Goal: Contribute content: Contribute content

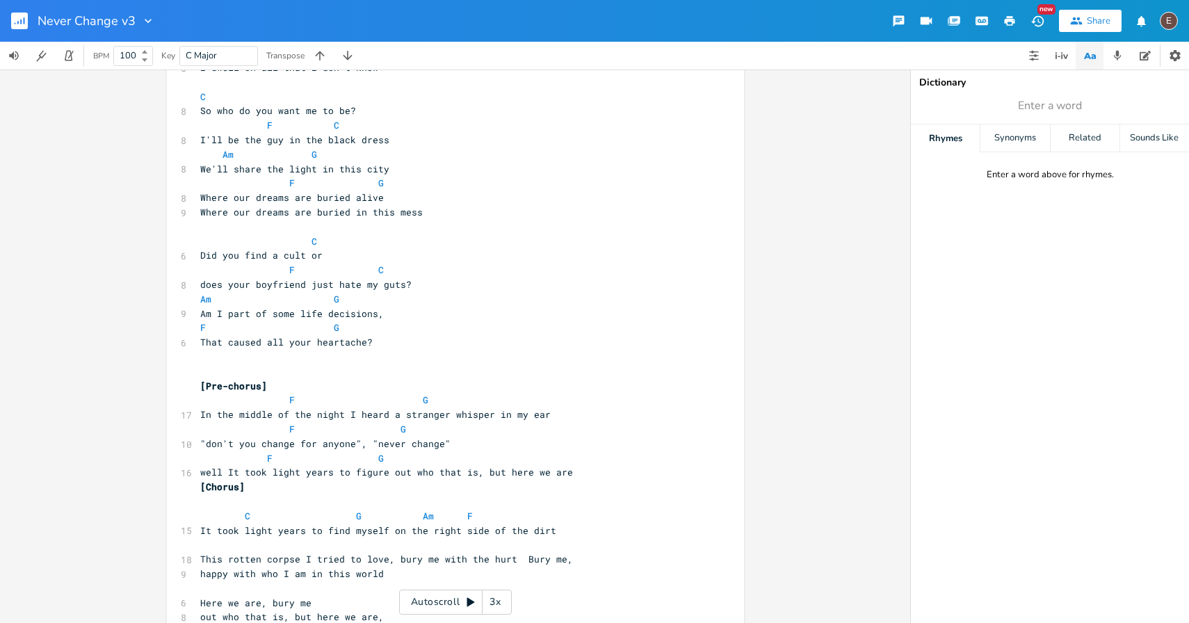
scroll to position [4777, 0]
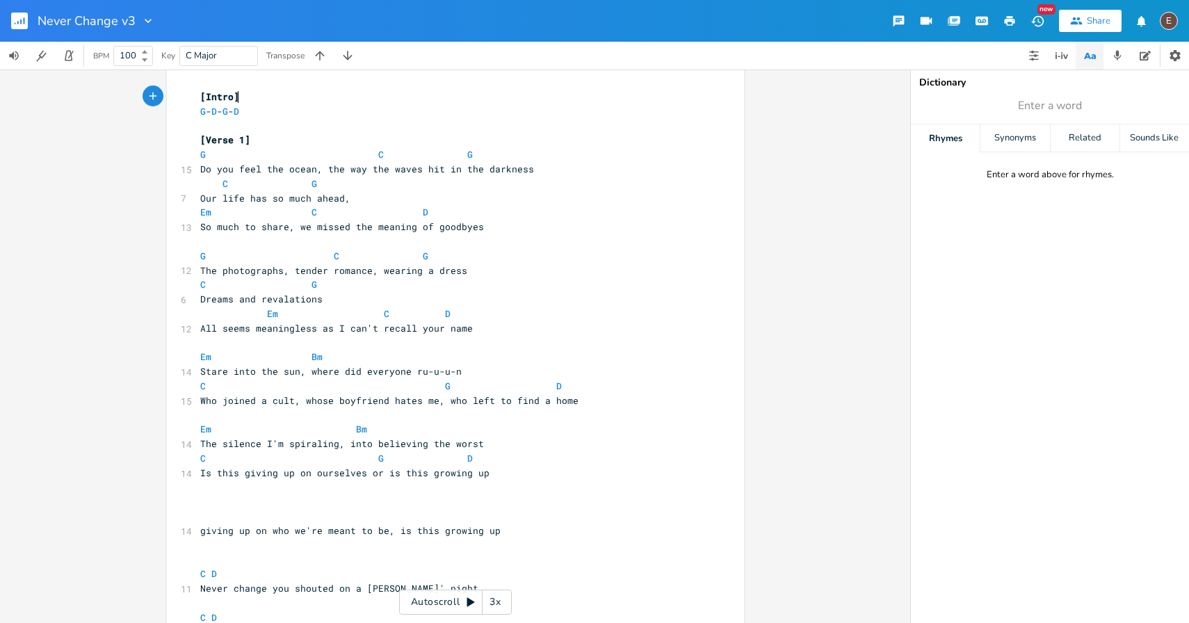
scroll to position [14, 0]
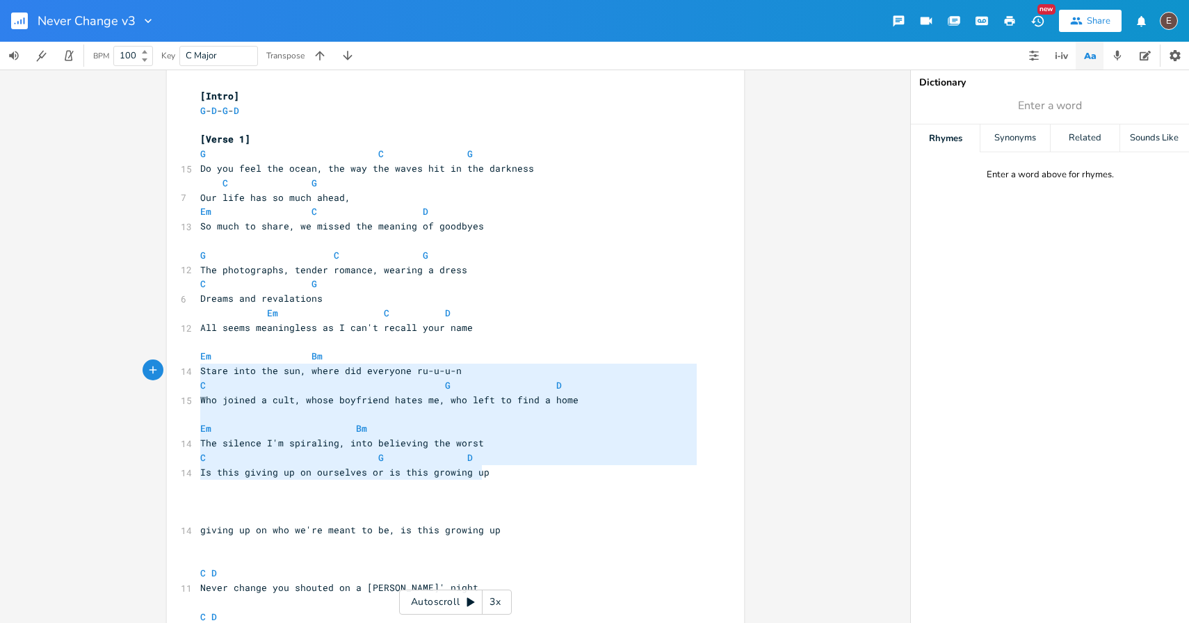
type textarea "Em Bm Stare into the sun, where did everyone ru-u-u-n C G D Who joined a cult, …"
drag, startPoint x: 502, startPoint y: 471, endPoint x: 145, endPoint y: 359, distance: 373.9
click at [145, 359] on div "Em Bm Stare into the sun, where did everyone ru-u-u-n C G D Who joined a cult, …" at bounding box center [455, 347] width 910 height 554
click at [1086, 59] on icon "button" at bounding box center [1089, 55] width 17 height 17
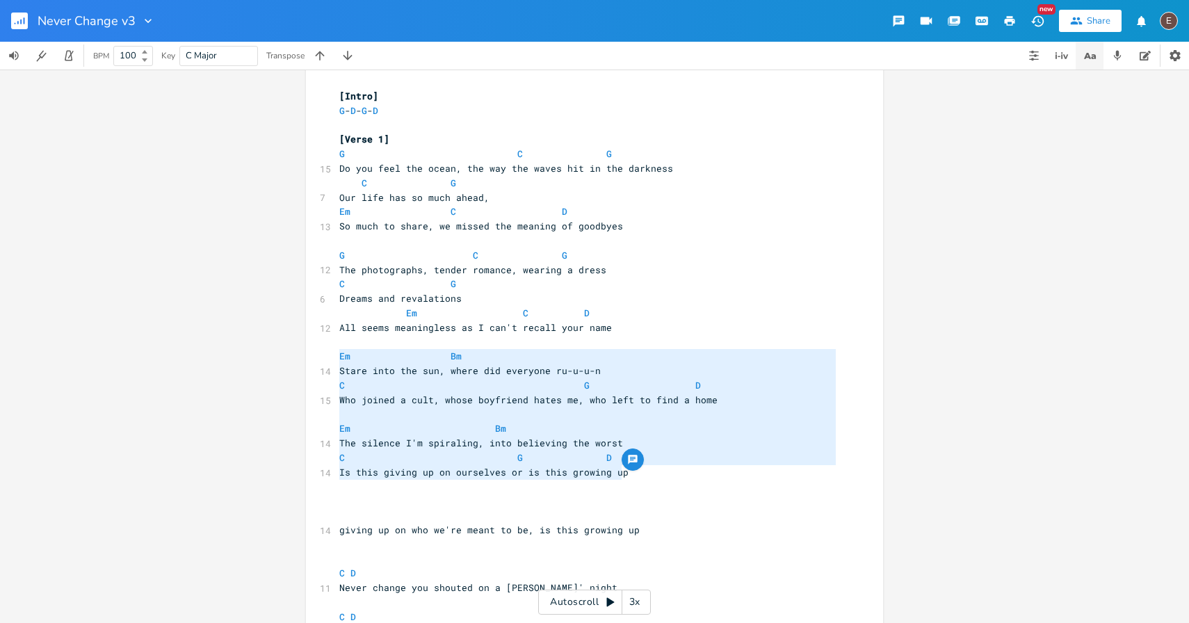
click at [1086, 59] on icon "button" at bounding box center [1089, 55] width 17 height 17
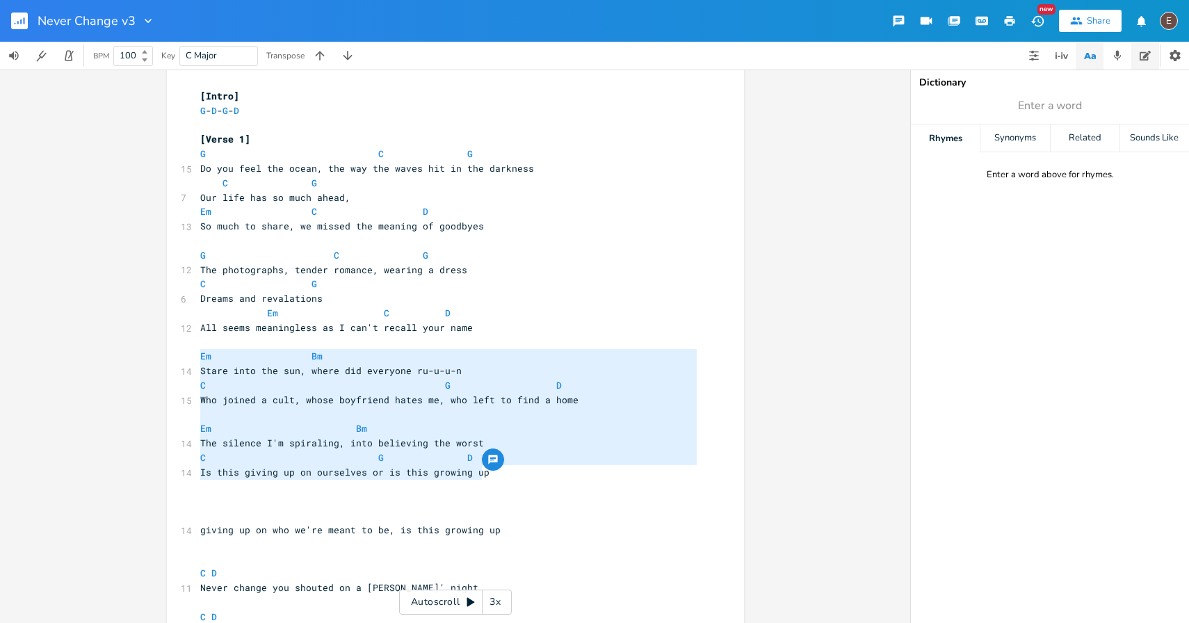
click at [1138, 54] on button "button" at bounding box center [1145, 56] width 28 height 28
click at [1043, 183] on textarea at bounding box center [1050, 360] width 278 height 526
paste textarea "Em Bm Stare into the sun, where did everyone ru-u-u-n C G D Who joined a cult, …"
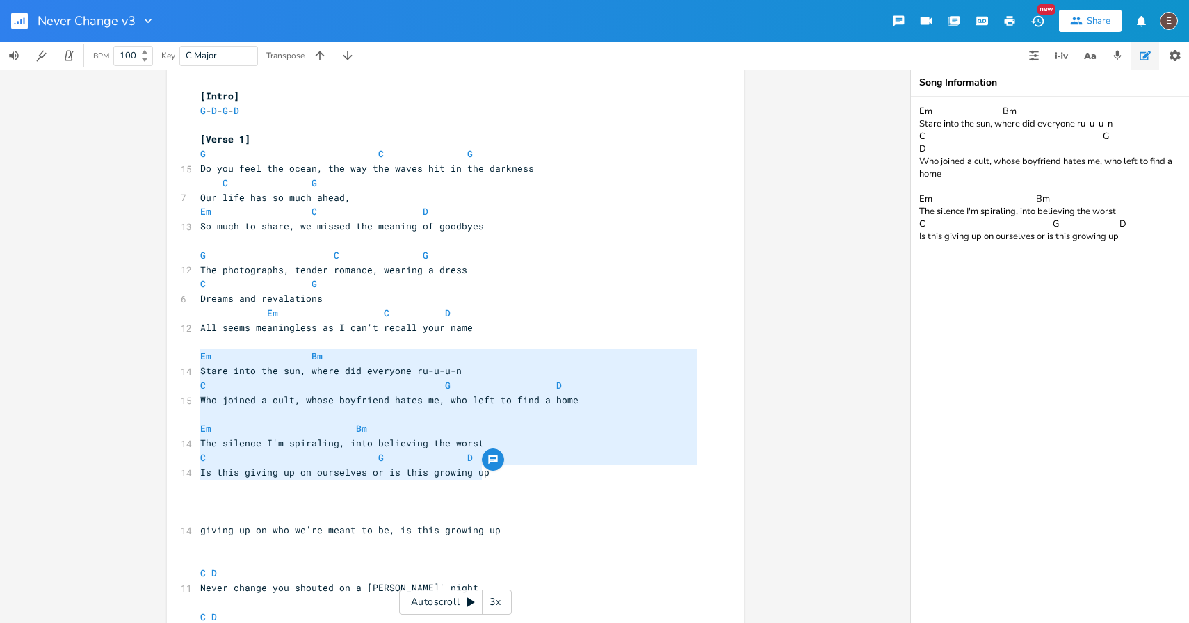
type textarea "Em Bm Stare into the sun, where did everyone ru-u-u-n C G D Who joined a cult, …"
click at [314, 376] on span "Stare into the sun, where did everyone ru-u-u-n" at bounding box center [330, 370] width 261 height 13
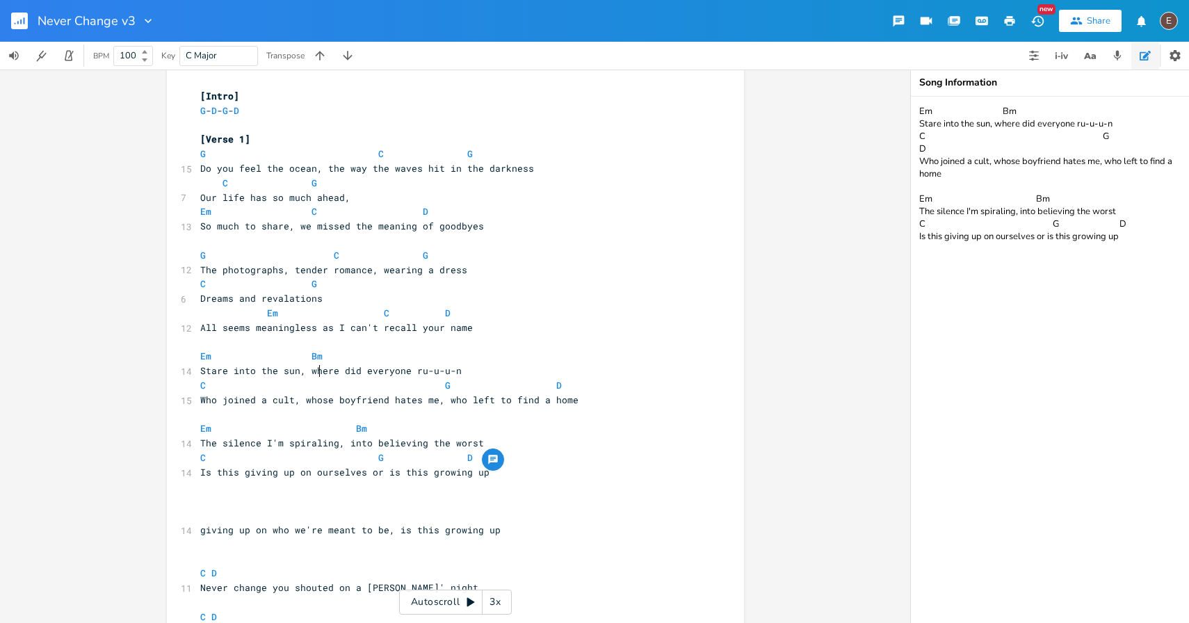
click at [317, 356] on pre "Em Bm" at bounding box center [449, 356] width 502 height 15
type textarea "C"
drag, startPoint x: 203, startPoint y: 387, endPoint x: 195, endPoint y: 387, distance: 7.7
click at [200, 387] on span "C G D" at bounding box center [381, 385] width 362 height 13
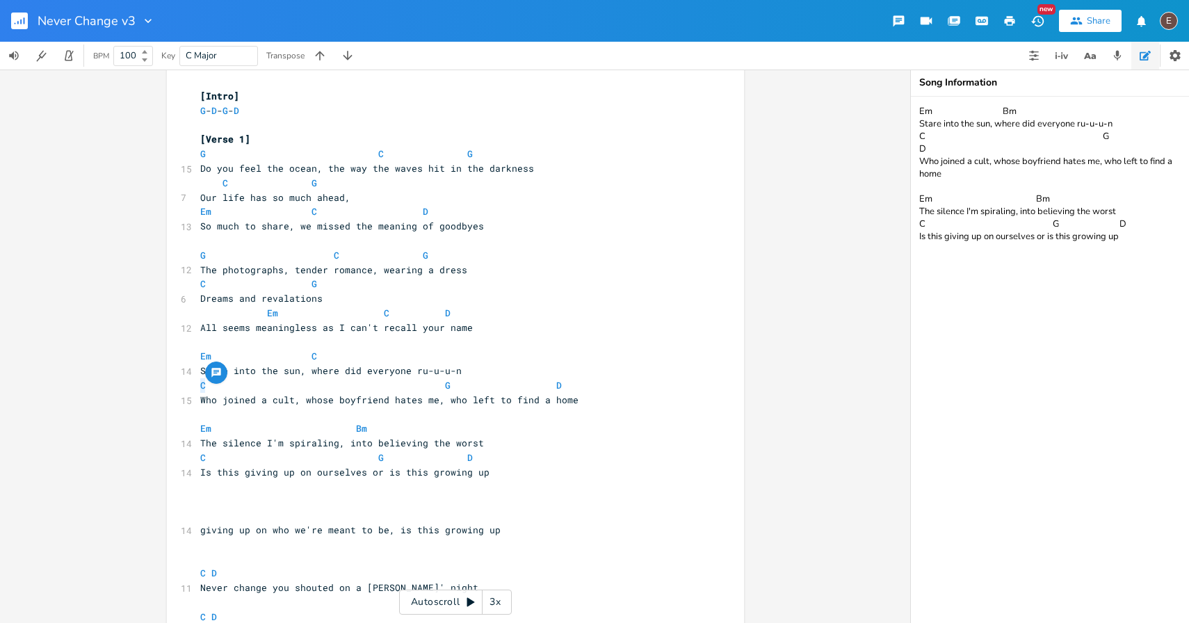
type textarea "G"
drag, startPoint x: 558, startPoint y: 387, endPoint x: 435, endPoint y: 388, distance: 123.1
click at [435, 388] on pre "G G D" at bounding box center [449, 385] width 502 height 15
type textarea "D"
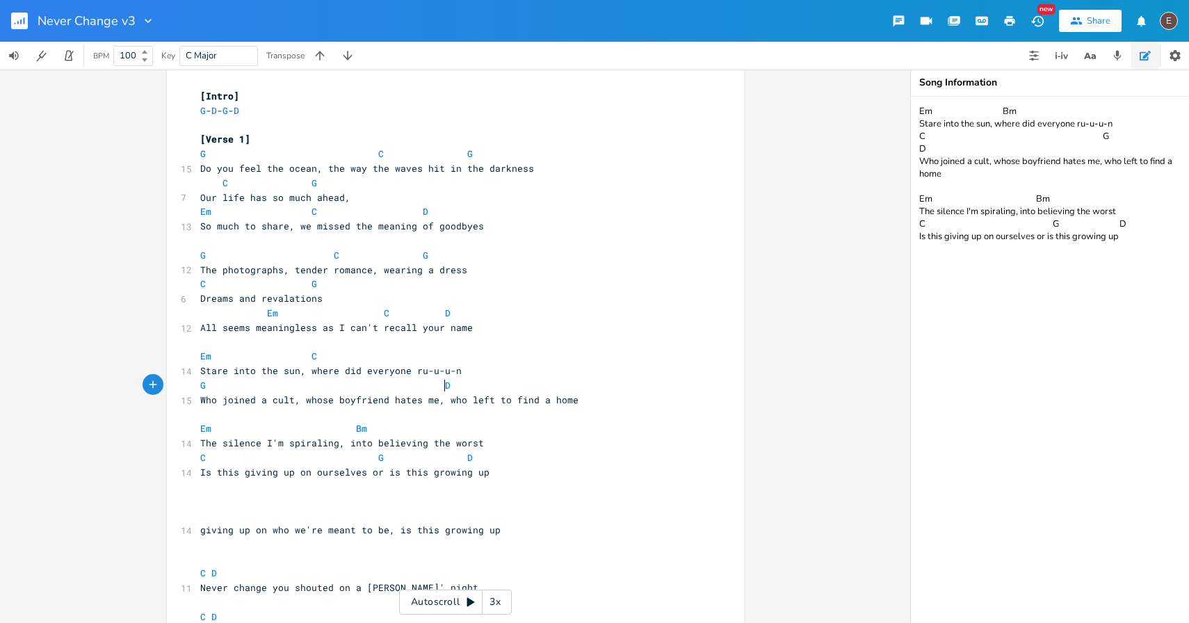
scroll to position [0, 6]
drag, startPoint x: 362, startPoint y: 430, endPoint x: 344, endPoint y: 430, distance: 18.1
click at [344, 430] on span "Em Bm" at bounding box center [311, 428] width 223 height 13
type textarea "C"
click at [344, 430] on span at bounding box center [345, 428] width 22 height 15
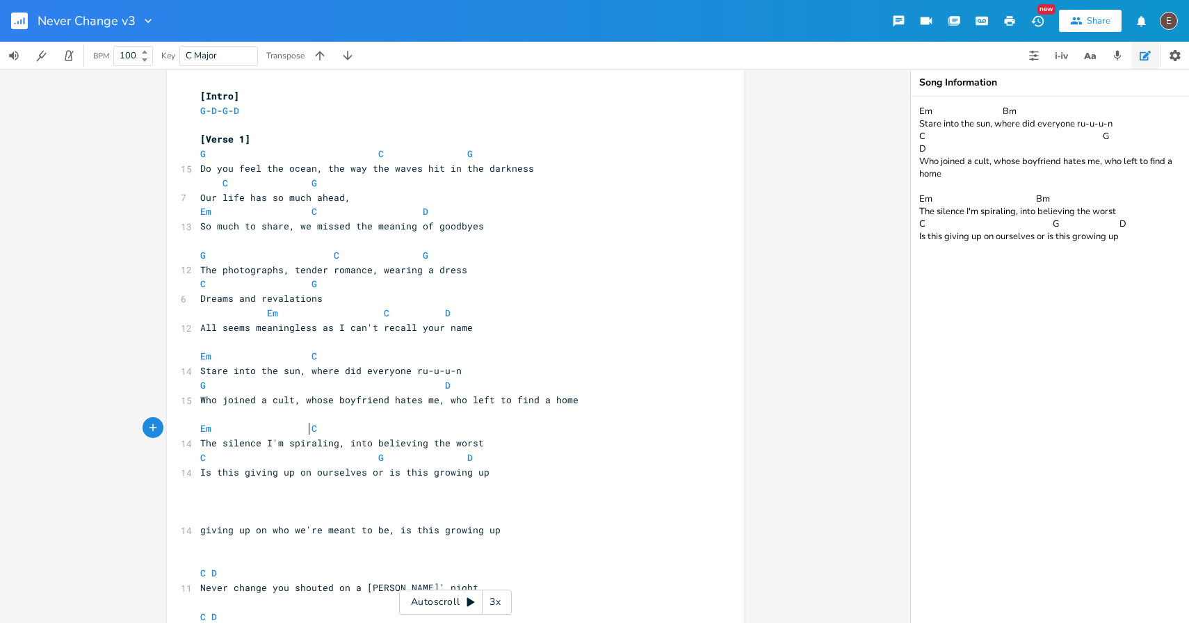
click at [267, 456] on span at bounding box center [278, 458] width 22 height 15
drag, startPoint x: 384, startPoint y: 472, endPoint x: 199, endPoint y: 479, distance: 185.1
type textarea "I"
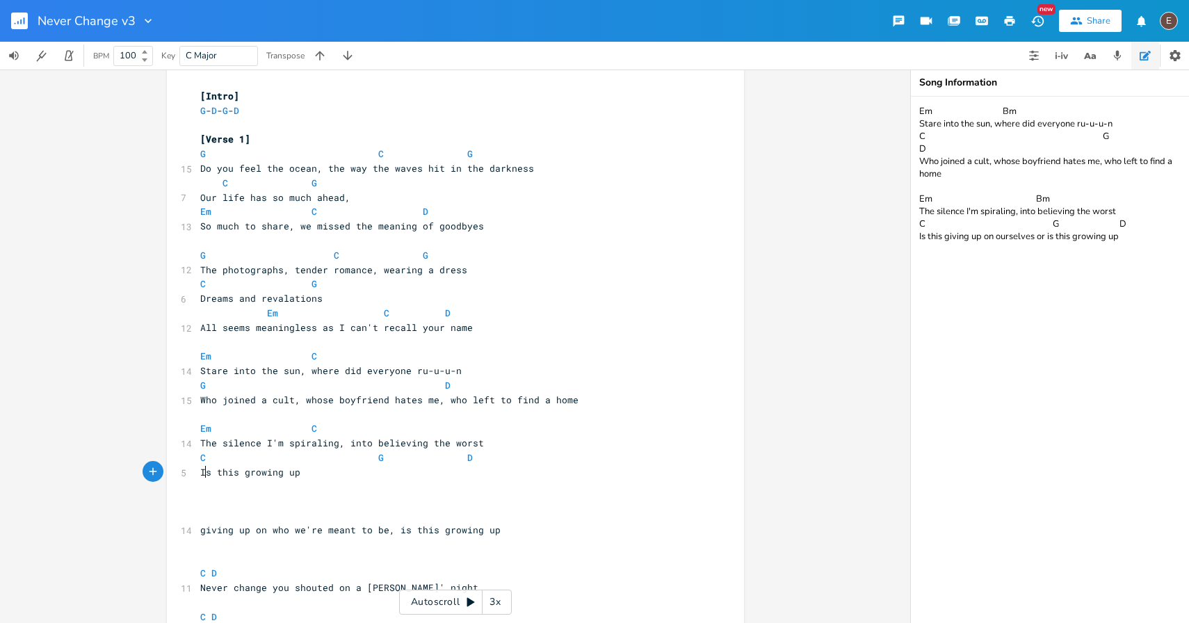
click at [414, 442] on span "The silence I'm spiraling, into believing the worst" at bounding box center [342, 443] width 284 height 13
click at [419, 430] on pre "Em C" at bounding box center [449, 428] width 502 height 15
type textarea "G"
click at [200, 471] on span "Is this growing up" at bounding box center [250, 472] width 100 height 13
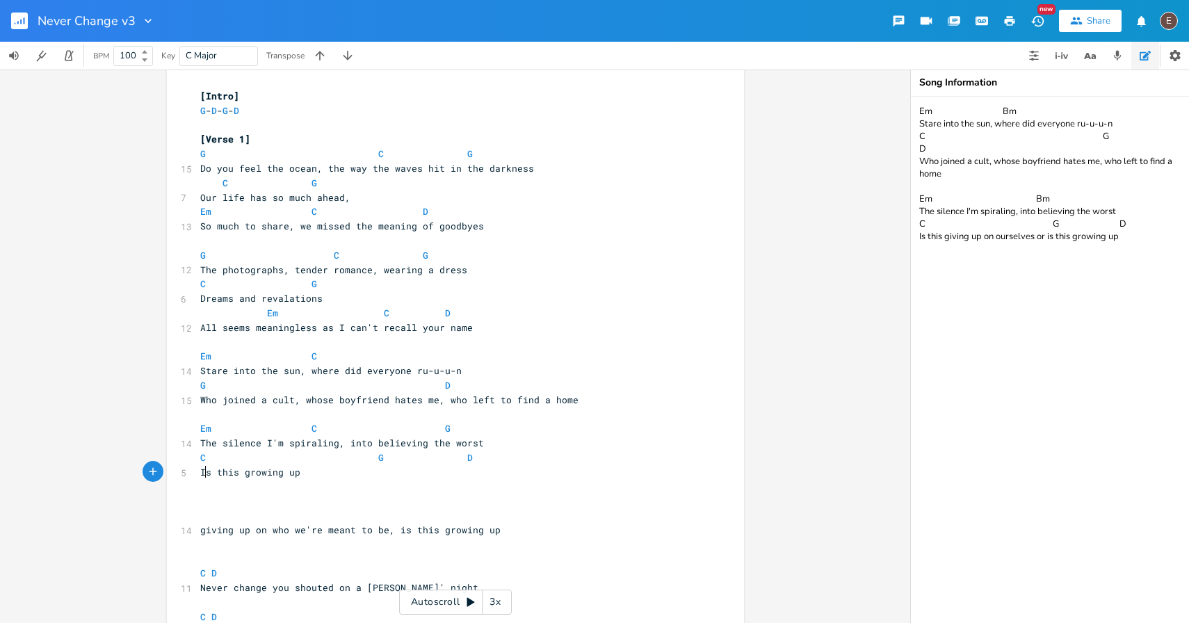
click at [200, 471] on span "Is this growing up" at bounding box center [250, 472] width 100 height 13
type textarea "This can't be"
click at [277, 473] on span "This can't be this growing up" at bounding box center [280, 472] width 161 height 13
type textarea "this"
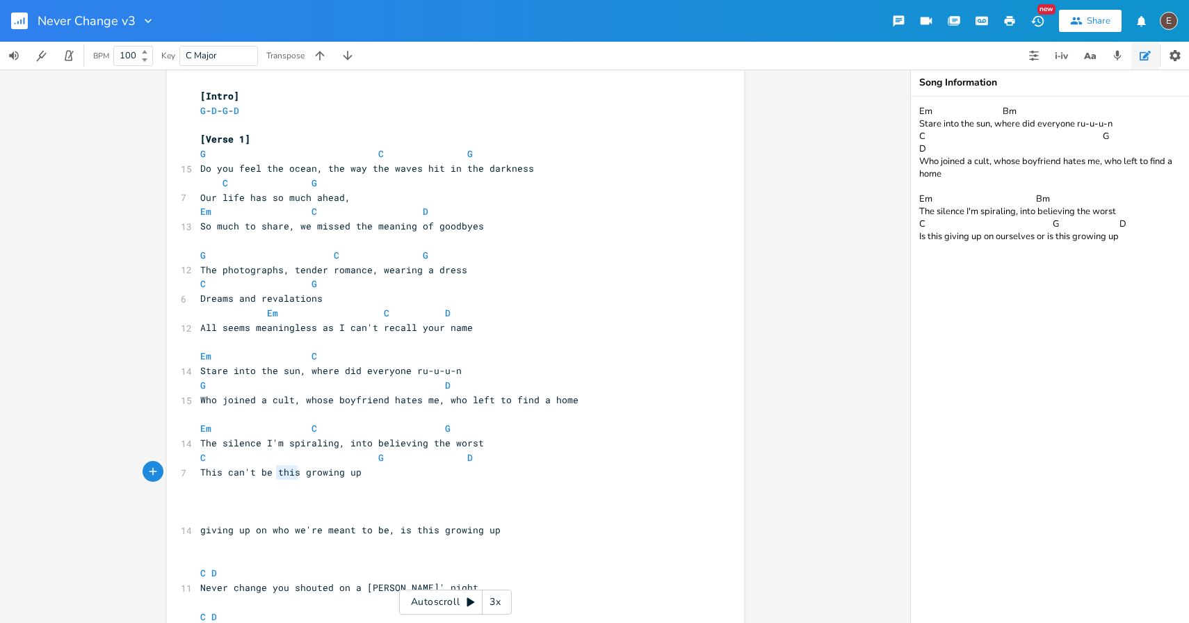
click at [277, 473] on span "This can't be this growing up" at bounding box center [280, 472] width 161 height 13
type textarea "G D"
drag, startPoint x: 484, startPoint y: 459, endPoint x: 204, endPoint y: 458, distance: 280.3
click at [204, 458] on pre "C G D" at bounding box center [449, 458] width 502 height 15
type textarea "D"
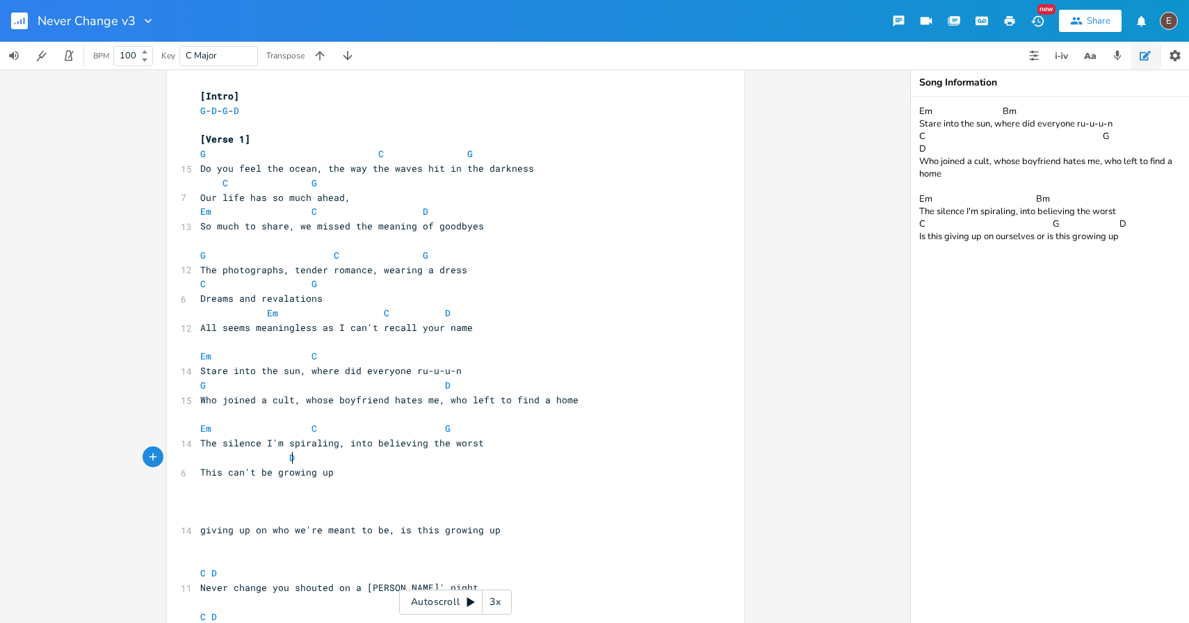
scroll to position [0, 7]
click at [453, 481] on pre "​" at bounding box center [449, 487] width 502 height 15
drag, startPoint x: 519, startPoint y: 171, endPoint x: 440, endPoint y: 175, distance: 80.1
click at [440, 175] on pre "Do you feel the ocean, the way the waves hit in the darkness" at bounding box center [449, 168] width 502 height 15
type textarea "you in the dark"
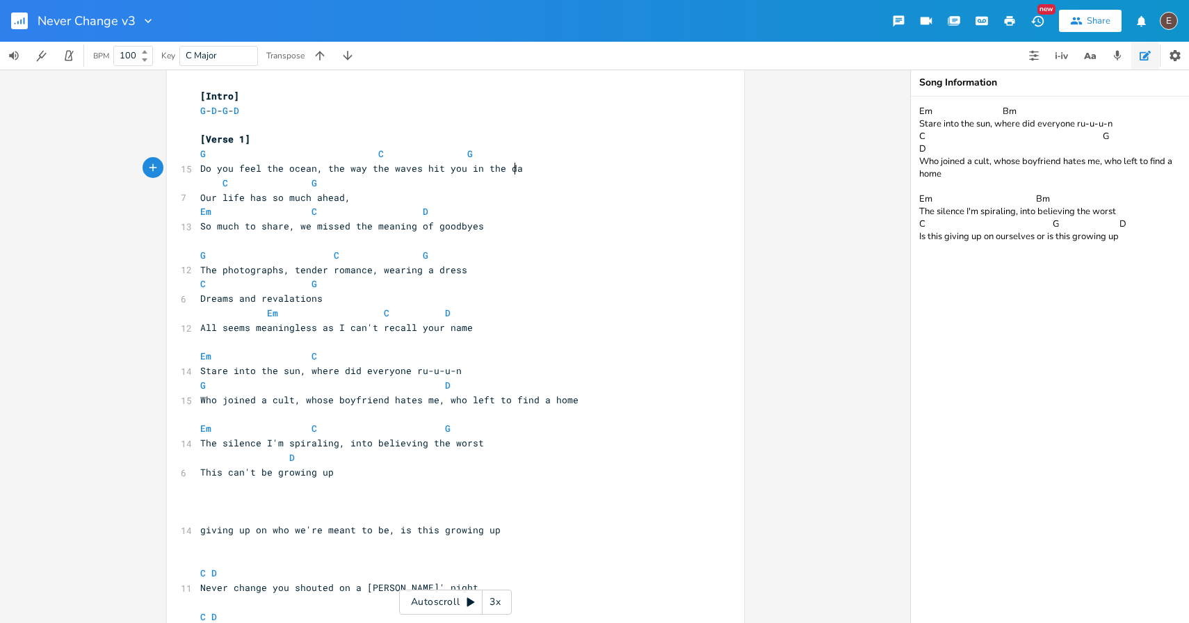
scroll to position [0, 61]
click at [426, 167] on span "Do you feel the ocean, the way the waves hit you in the dark" at bounding box center [367, 168] width 334 height 13
type textarea "Our life has so much ahead,"
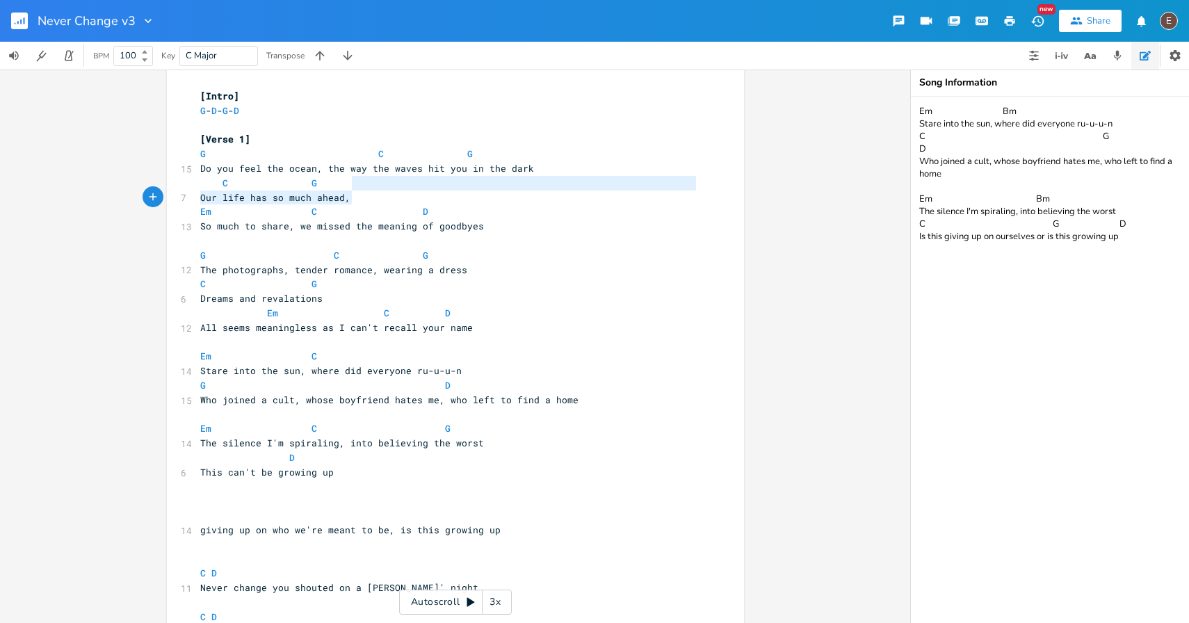
click at [493, 191] on pre "Our life has so much ahead," at bounding box center [449, 198] width 502 height 15
click at [429, 170] on span "Do you feel the ocean, the way the waves hit you in the dark" at bounding box center [367, 168] width 334 height 13
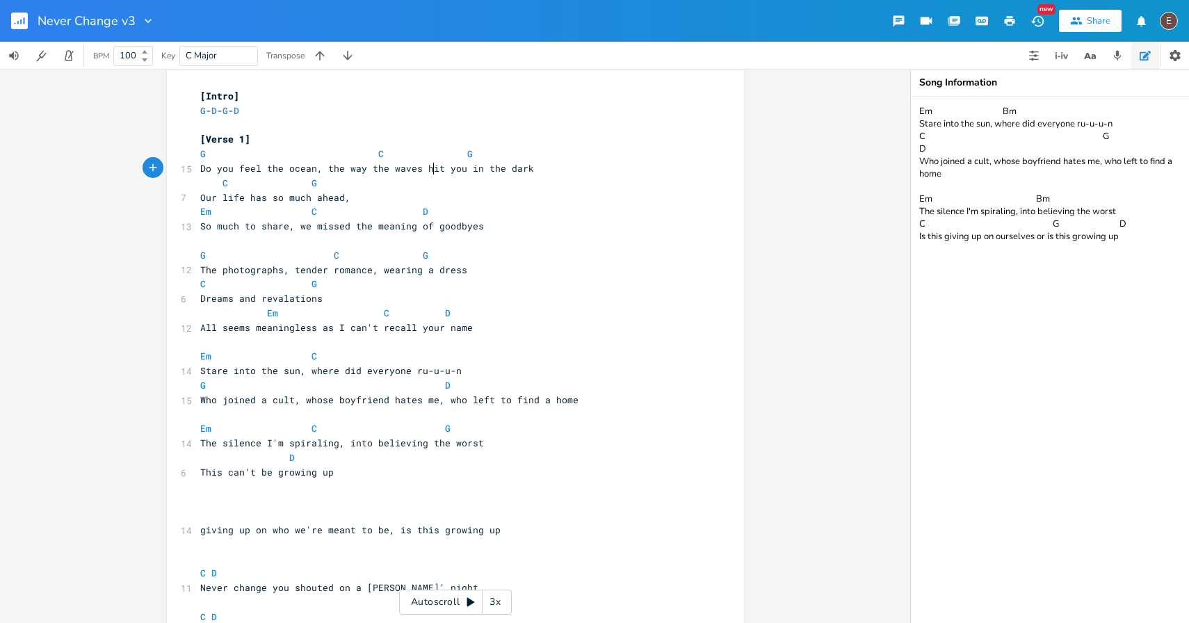
click at [429, 170] on span "Do you feel the ocean, the way the waves hit you in the dark" at bounding box center [367, 168] width 334 height 13
type textarea "faced"
click at [500, 245] on pre "​" at bounding box center [449, 241] width 502 height 15
click at [257, 198] on span "Our life has so much ahead," at bounding box center [275, 197] width 150 height 13
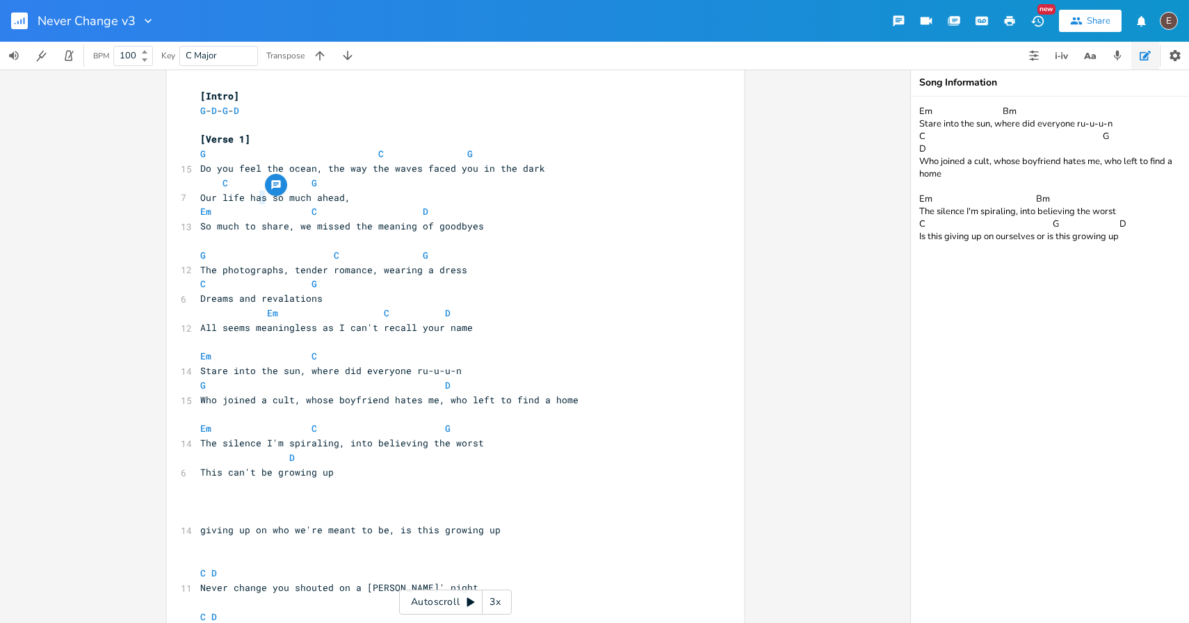
type textarea "d"
drag, startPoint x: 341, startPoint y: 227, endPoint x: 293, endPoint y: 227, distance: 48.7
click at [293, 227] on span "So much to share, we missed the meaning of goodbyes" at bounding box center [342, 226] width 284 height 13
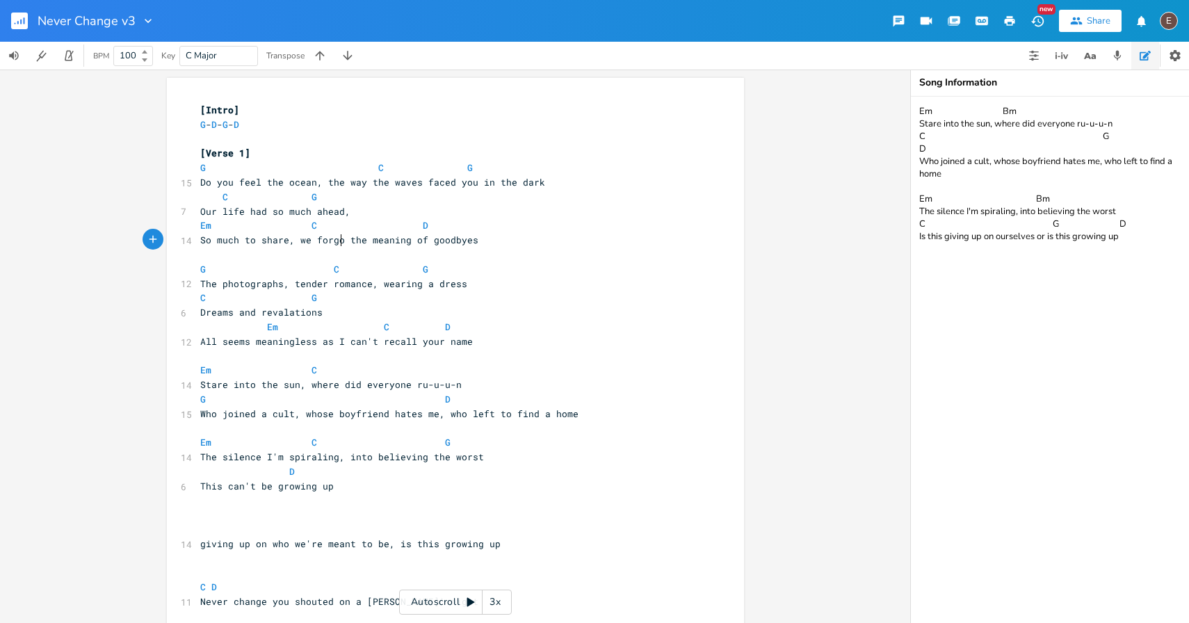
type textarea "we forgot"
click at [534, 235] on pre "So much to share, we forgot the meaning of goodbyes" at bounding box center [449, 240] width 502 height 15
click at [300, 244] on span "So much to share, we forgot the meaning of goodbyes" at bounding box center [342, 240] width 284 height 13
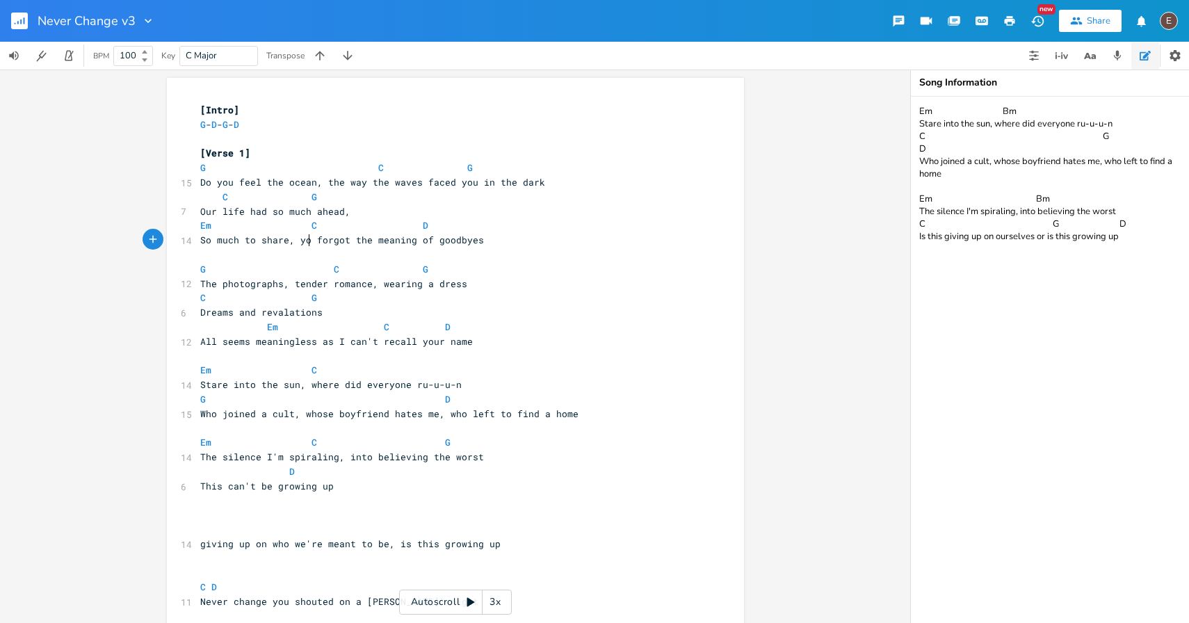
type textarea "youj"
click at [296, 242] on span "So much to share, you forgot the meaning of goodbyes" at bounding box center [344, 240] width 289 height 13
type textarea "you"
click at [296, 242] on span "So much to share, you forgot the meaning of goodbyes" at bounding box center [344, 240] width 289 height 13
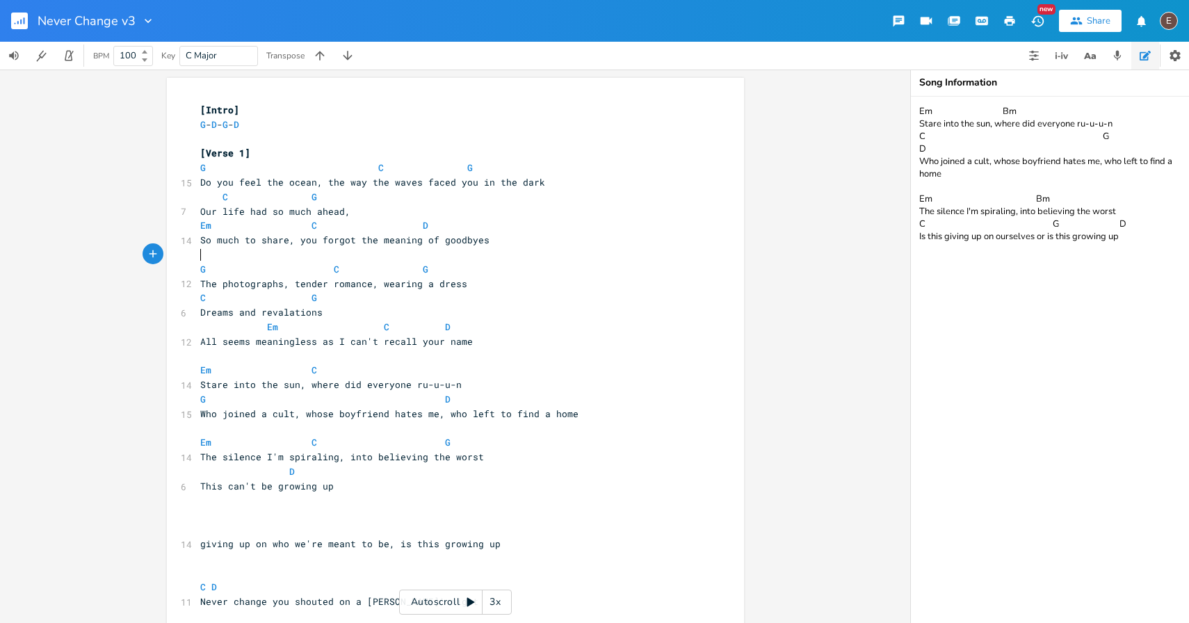
click at [372, 252] on pre "​" at bounding box center [449, 255] width 502 height 15
drag, startPoint x: 350, startPoint y: 238, endPoint x: 296, endPoint y: 242, distance: 54.4
click at [296, 242] on span "So much to share, you forgot the meaning of goodbyes" at bounding box center [344, 240] width 289 height 13
type textarea "except"
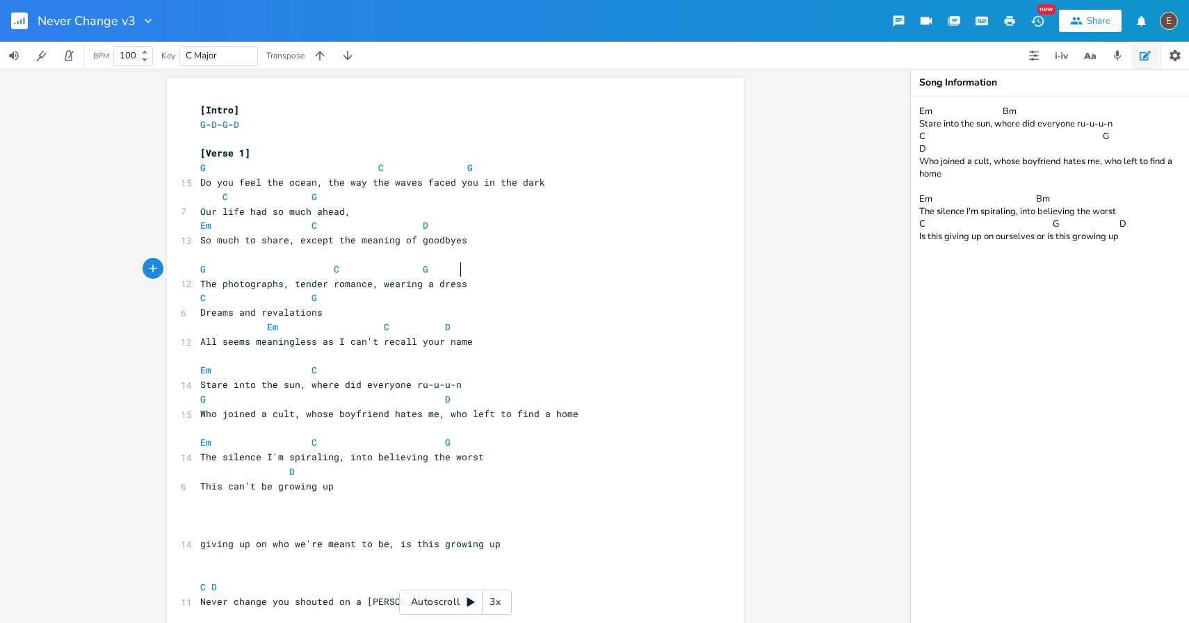
click at [549, 268] on pre "G C G" at bounding box center [449, 269] width 502 height 15
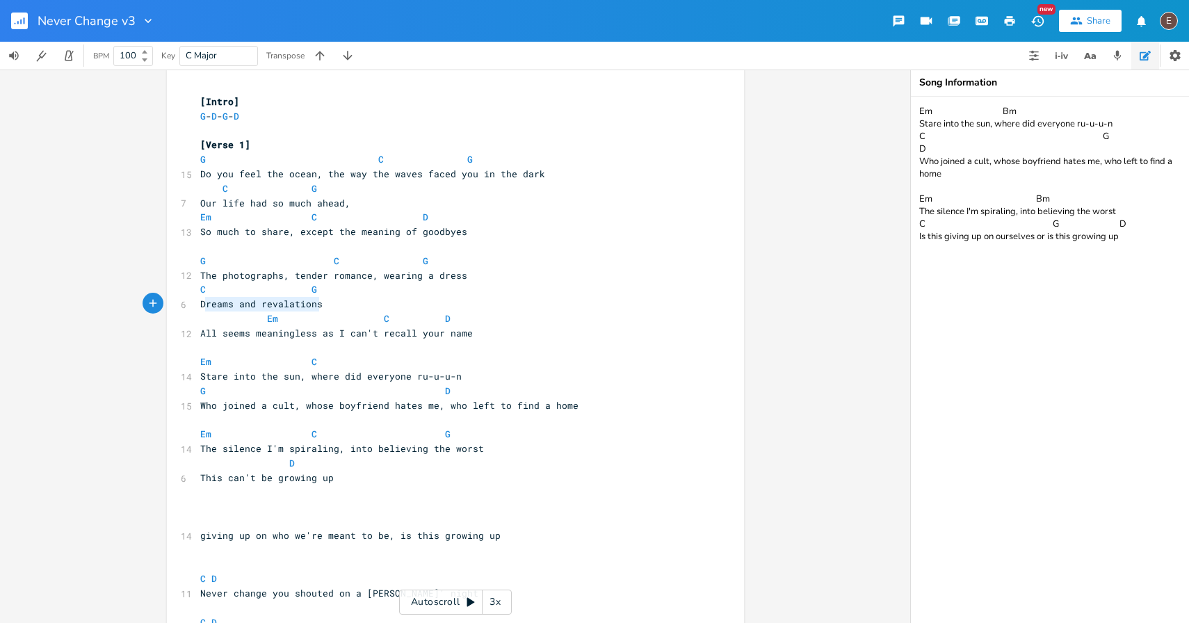
type textarea "Dreams and revalations"
drag, startPoint x: 320, startPoint y: 304, endPoint x: 191, endPoint y: 304, distance: 129.3
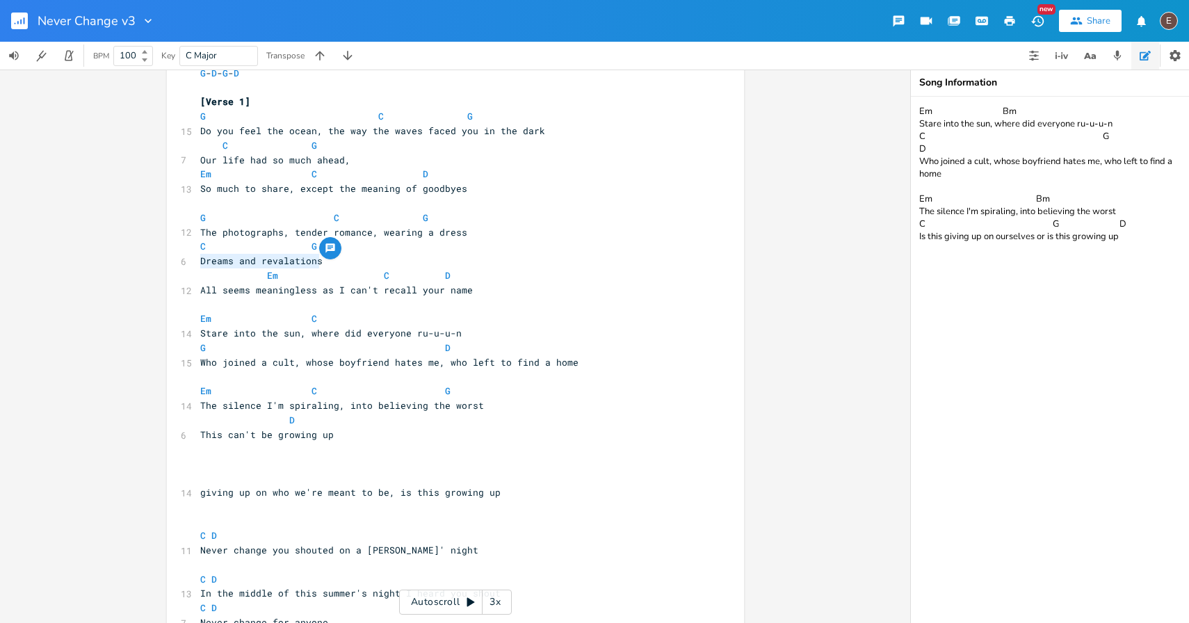
scroll to position [0, 0]
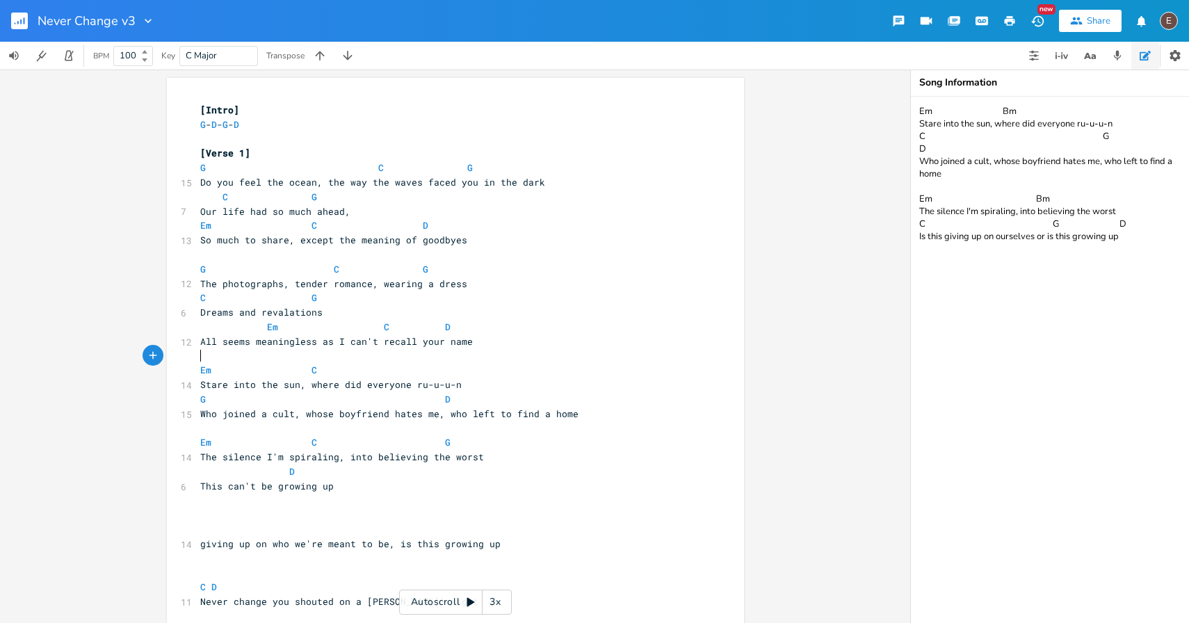
click at [487, 353] on pre "​" at bounding box center [449, 356] width 502 height 15
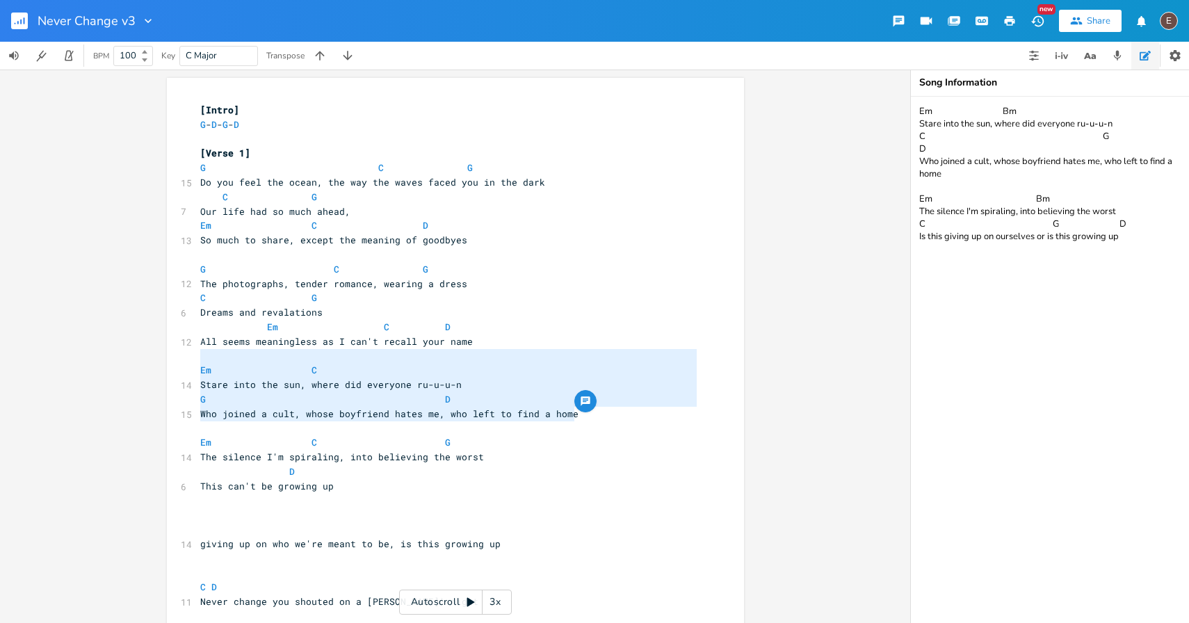
type textarea "Em C Stare into the sun, where did everyone ru-u-u-n G D Who joined a cult, who…"
drag, startPoint x: 606, startPoint y: 414, endPoint x: 170, endPoint y: 371, distance: 437.5
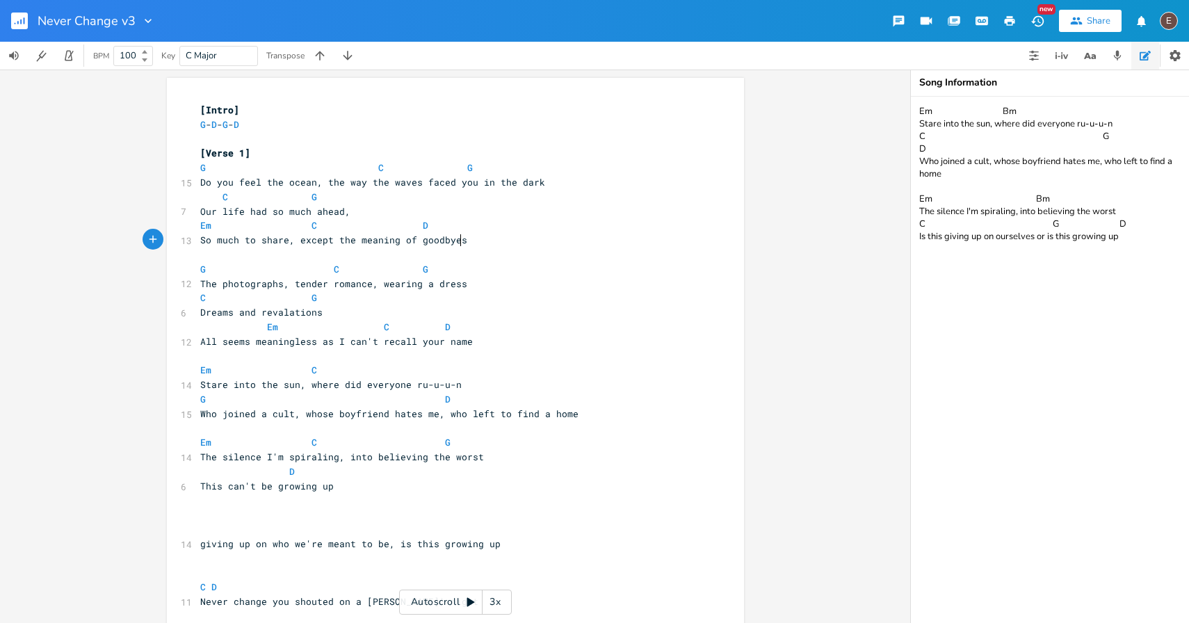
click at [498, 244] on pre "So much to share, except the meaning of goodbyes" at bounding box center [449, 240] width 502 height 15
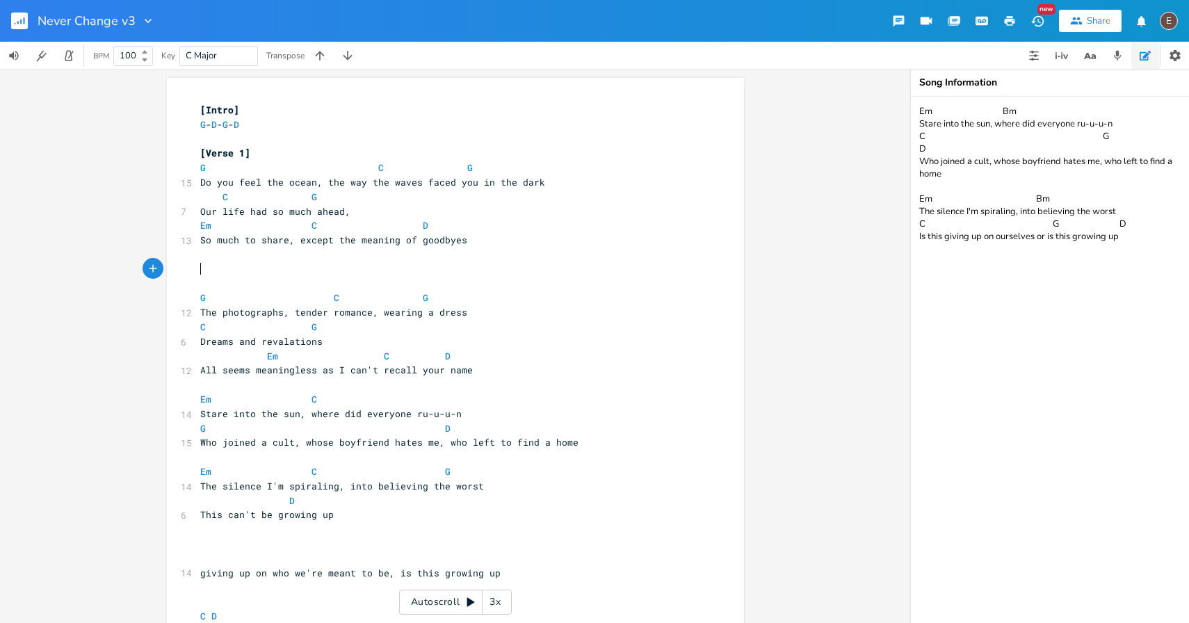
paste textarea
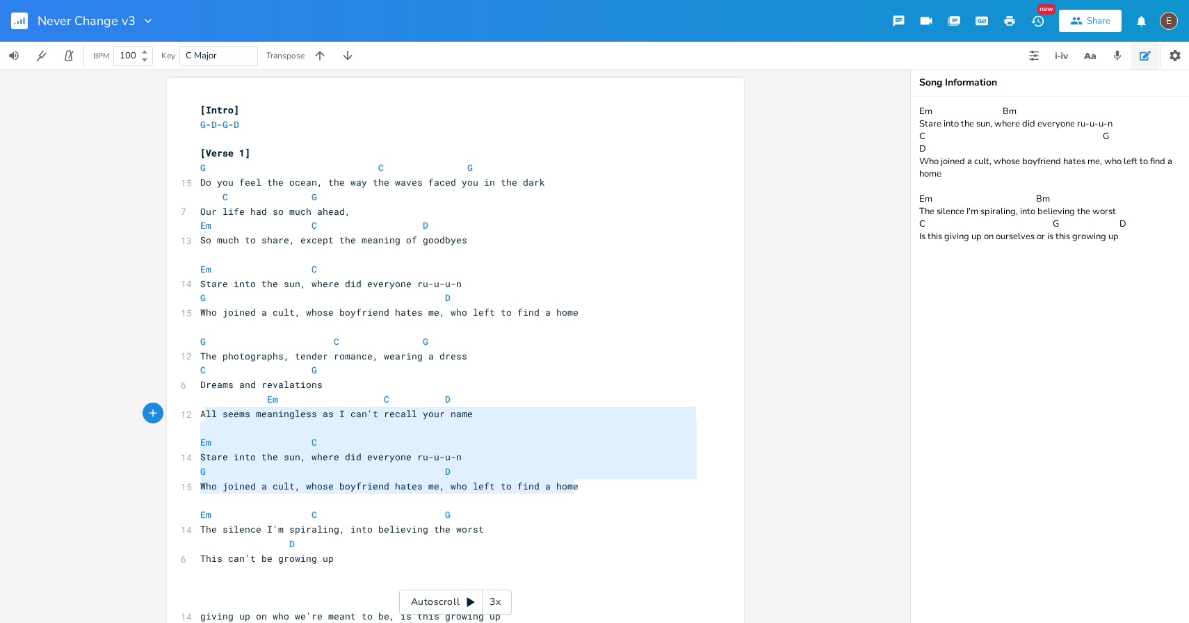
type textarea "Em C Stare into the sun, where did everyone ru-u-u-n G D Who joined a cult, who…"
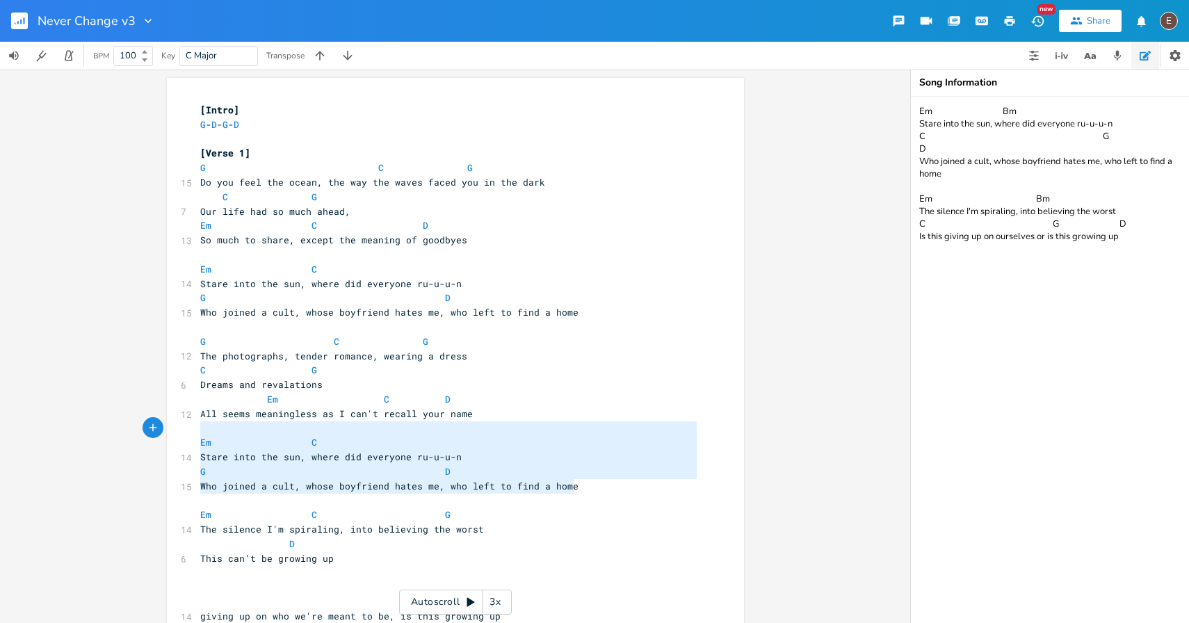
drag, startPoint x: 579, startPoint y: 485, endPoint x: 198, endPoint y: 430, distance: 385.6
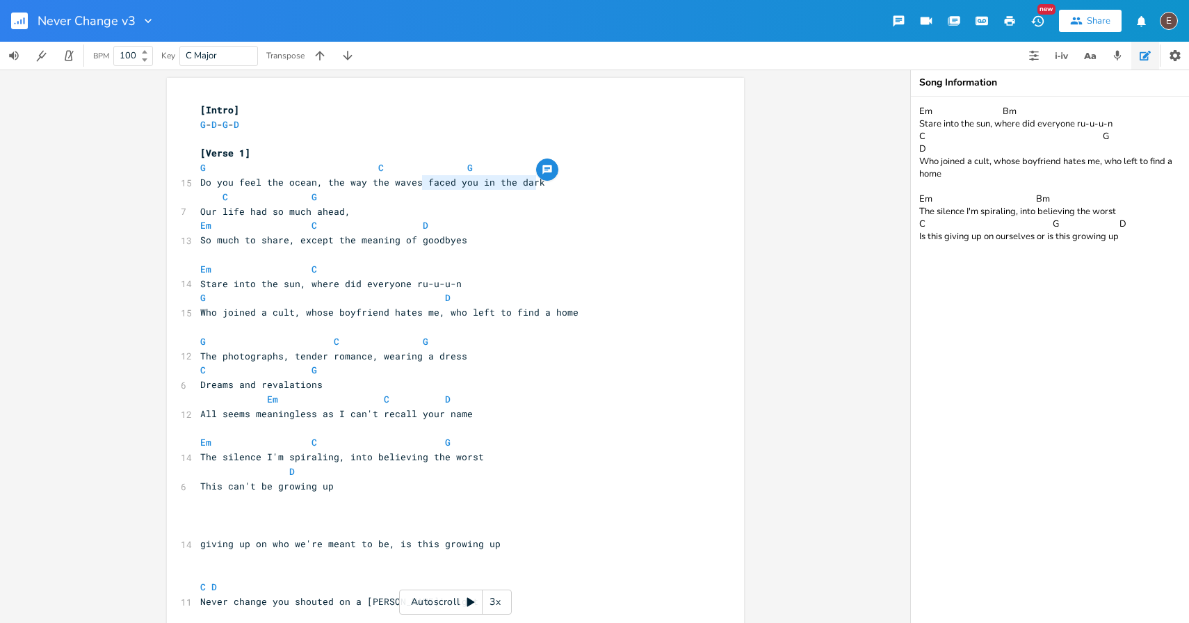
drag, startPoint x: 531, startPoint y: 182, endPoint x: 421, endPoint y: 183, distance: 110.6
click at [421, 183] on span "Do you feel the ocean, the way the waves faced you in the dark" at bounding box center [372, 182] width 345 height 13
type textarea "hit you in the dark"
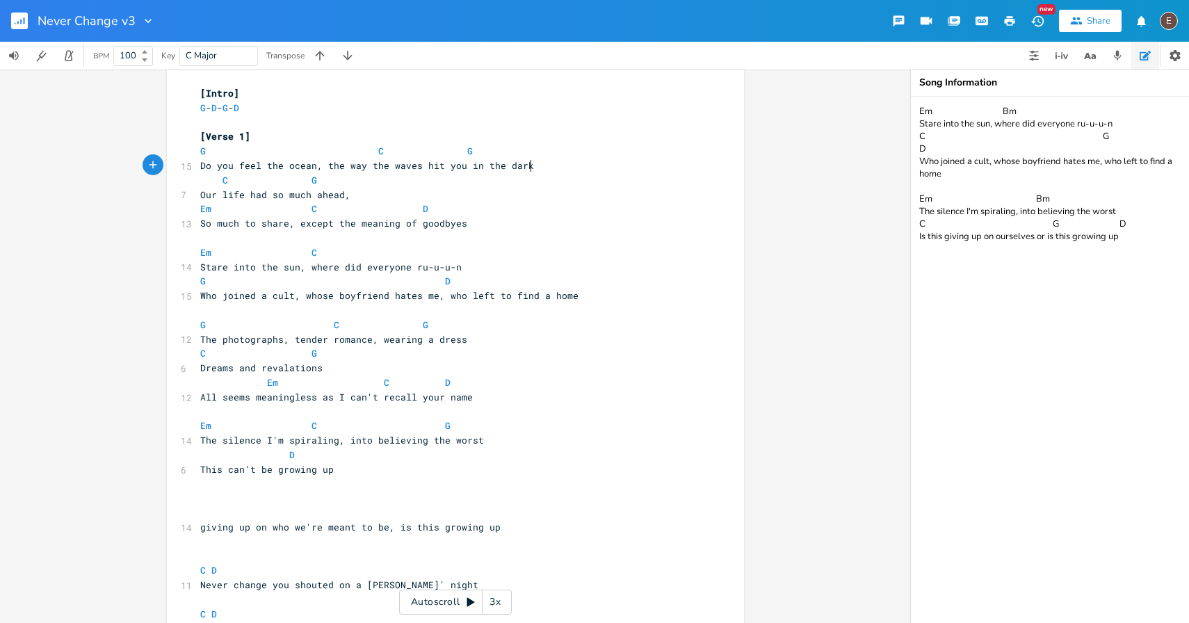
scroll to position [25, 0]
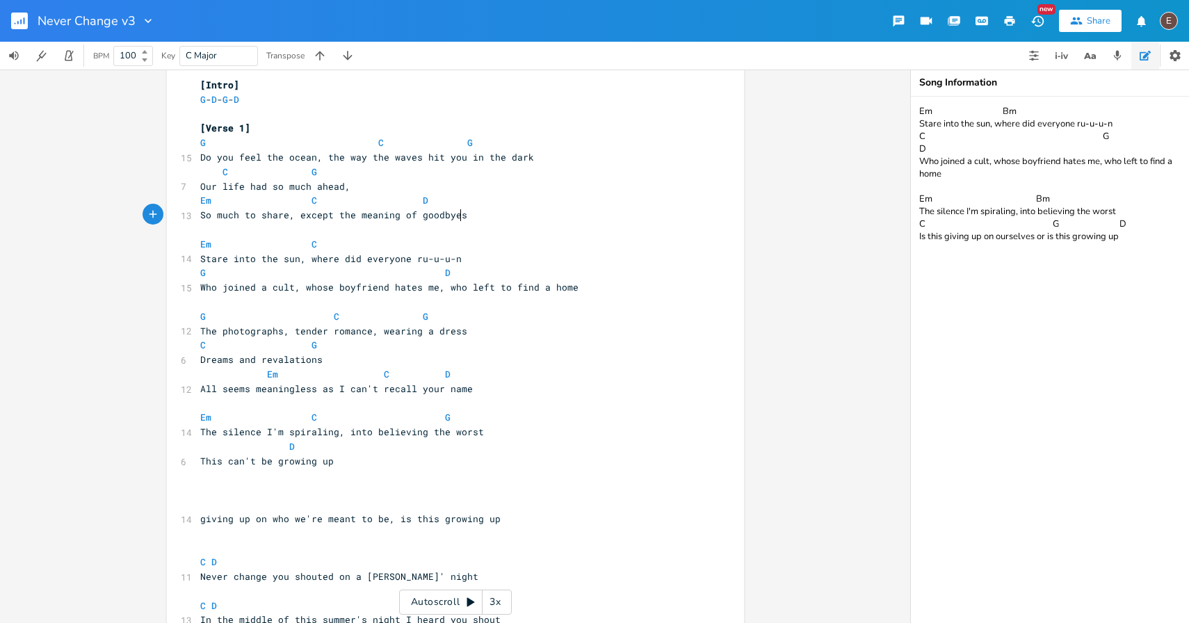
click at [442, 223] on pre "​" at bounding box center [449, 230] width 502 height 15
